Goal: Transaction & Acquisition: Subscribe to service/newsletter

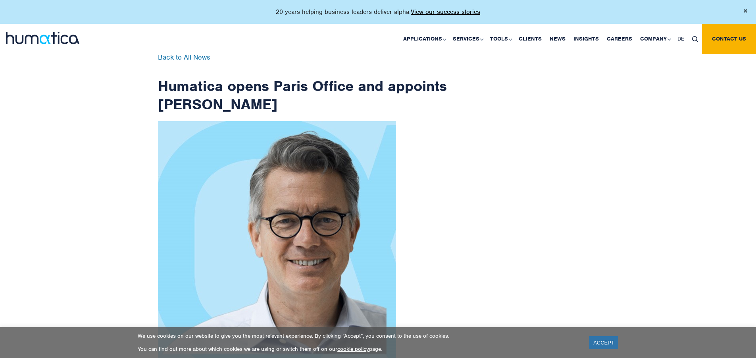
scroll to position [1266, 0]
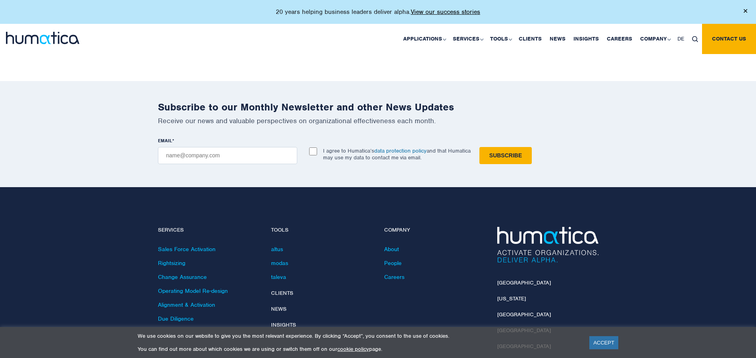
checkbox input "true"
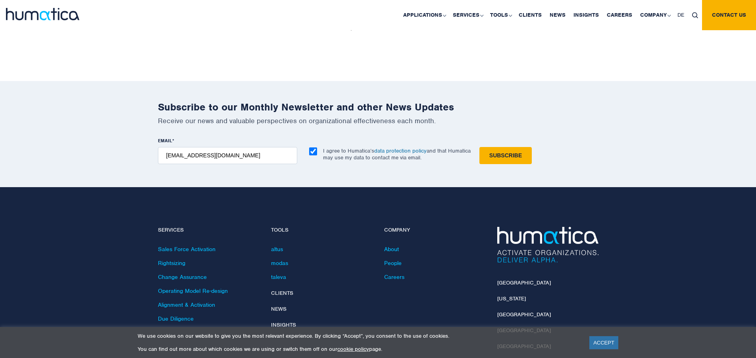
type input "[EMAIL_ADDRESS][DOMAIN_NAME]"
click at [479, 147] on input "Subscribe" at bounding box center [505, 155] width 52 height 17
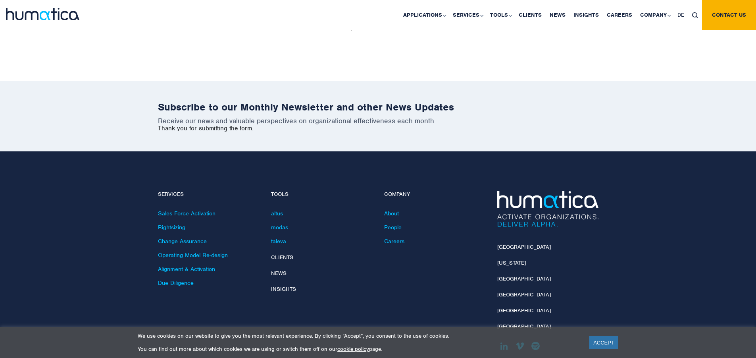
scroll to position [1230, 0]
